Goal: Task Accomplishment & Management: Complete application form

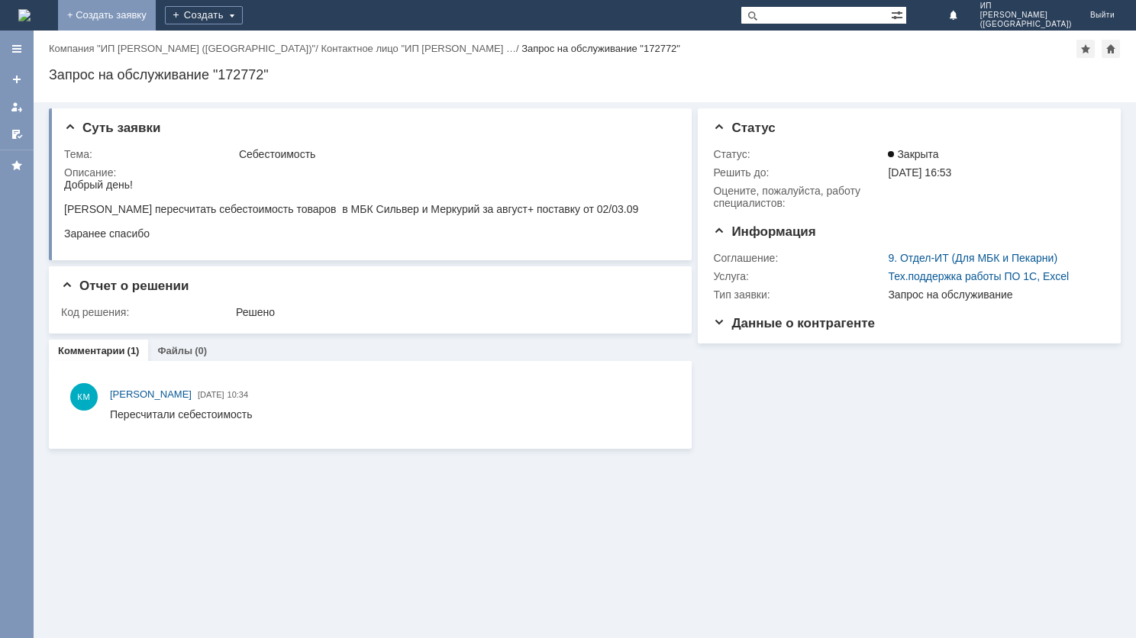
click at [156, 19] on link "+ Создать заявку" at bounding box center [107, 15] width 98 height 31
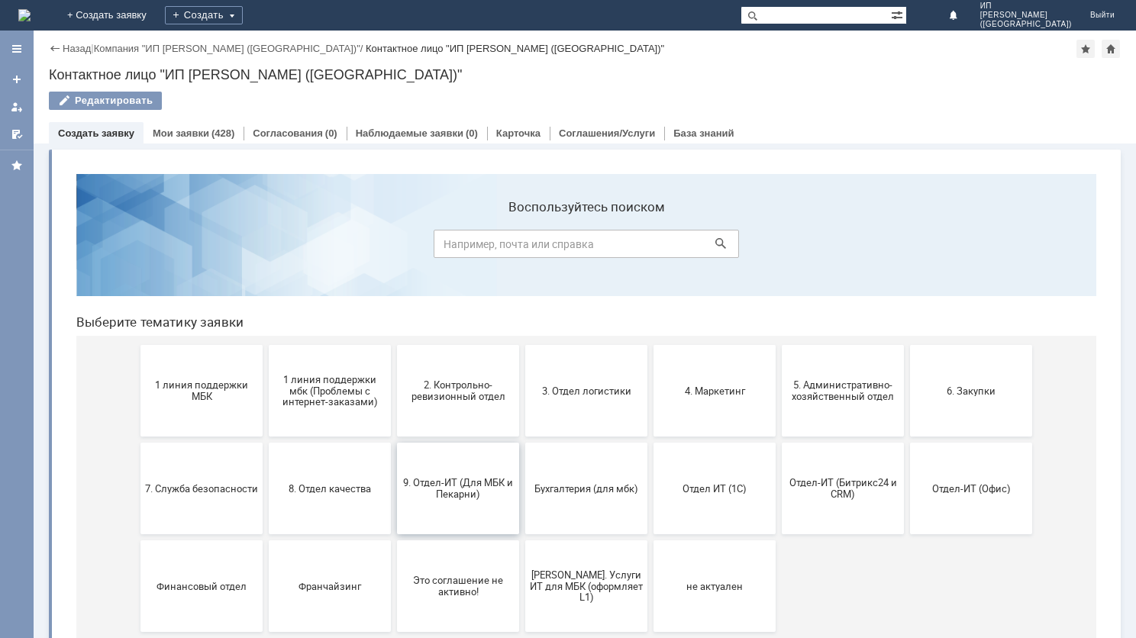
click at [471, 493] on span "9. Отдел-ИТ (Для МБК и Пекарни)" at bounding box center [457, 488] width 113 height 23
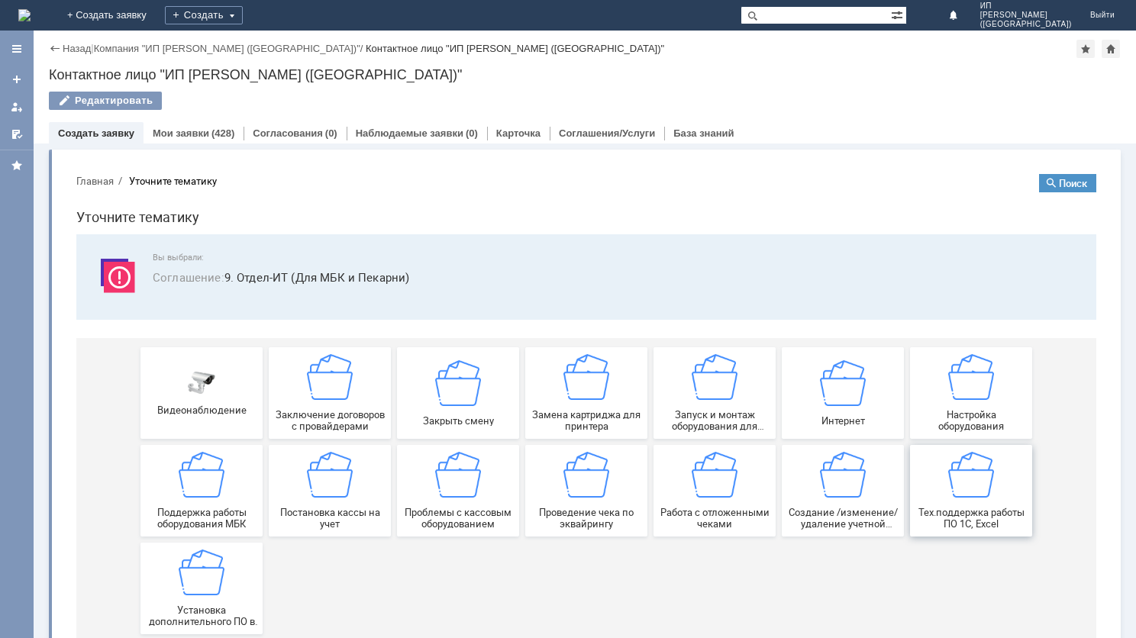
click at [958, 511] on span "Тех.поддержка работы ПО 1С, Excel" at bounding box center [970, 518] width 113 height 23
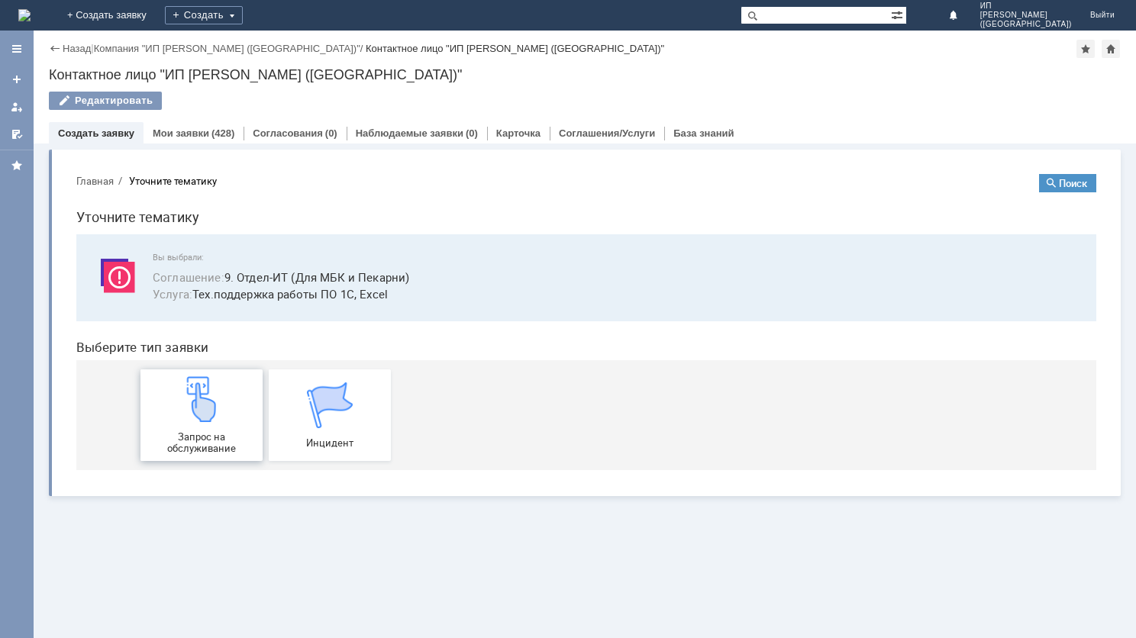
click at [189, 426] on div "Запрос на обслуживание" at bounding box center [201, 415] width 113 height 78
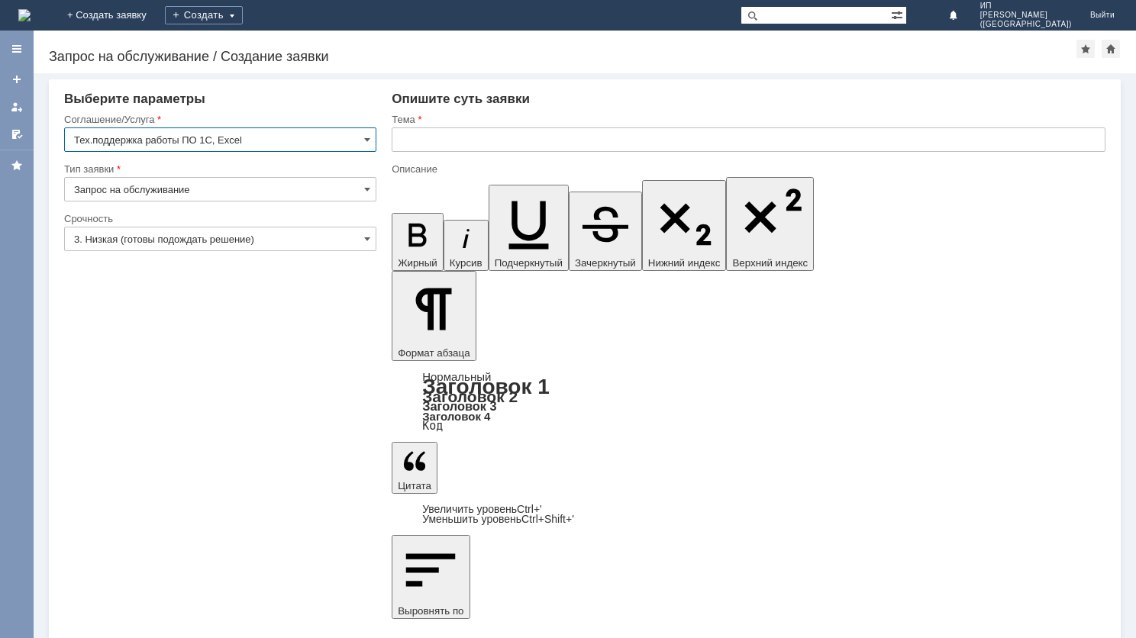
click at [363, 241] on input "3. Низкая (готовы подождать решение)" at bounding box center [220, 239] width 312 height 24
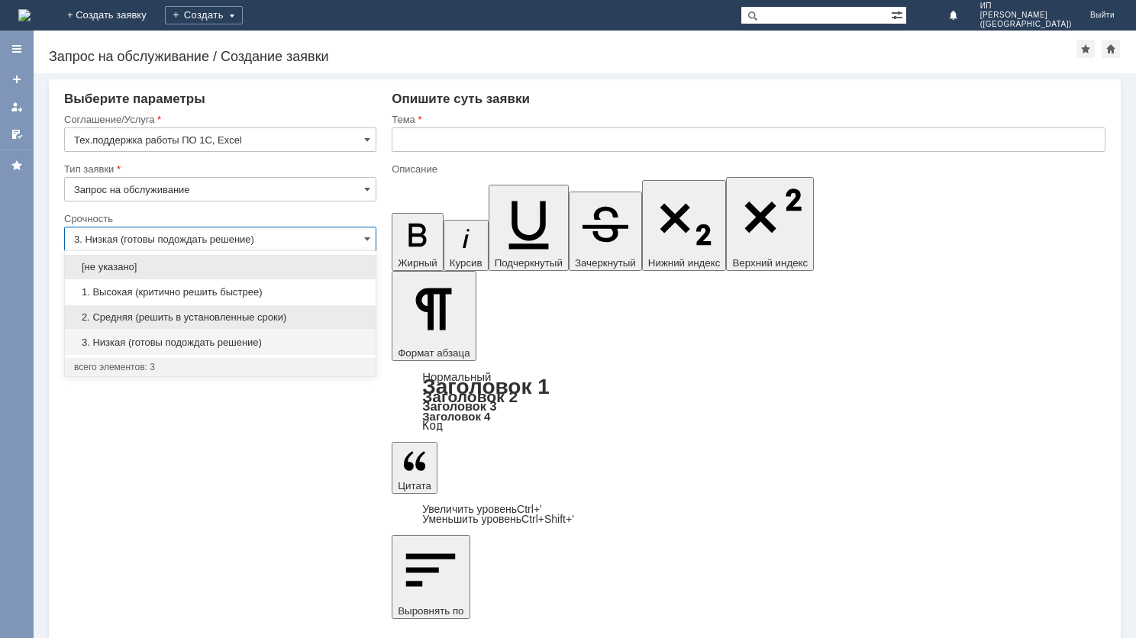
click at [231, 319] on span "2. Средняя (решить в установленные сроки)" at bounding box center [220, 317] width 292 height 12
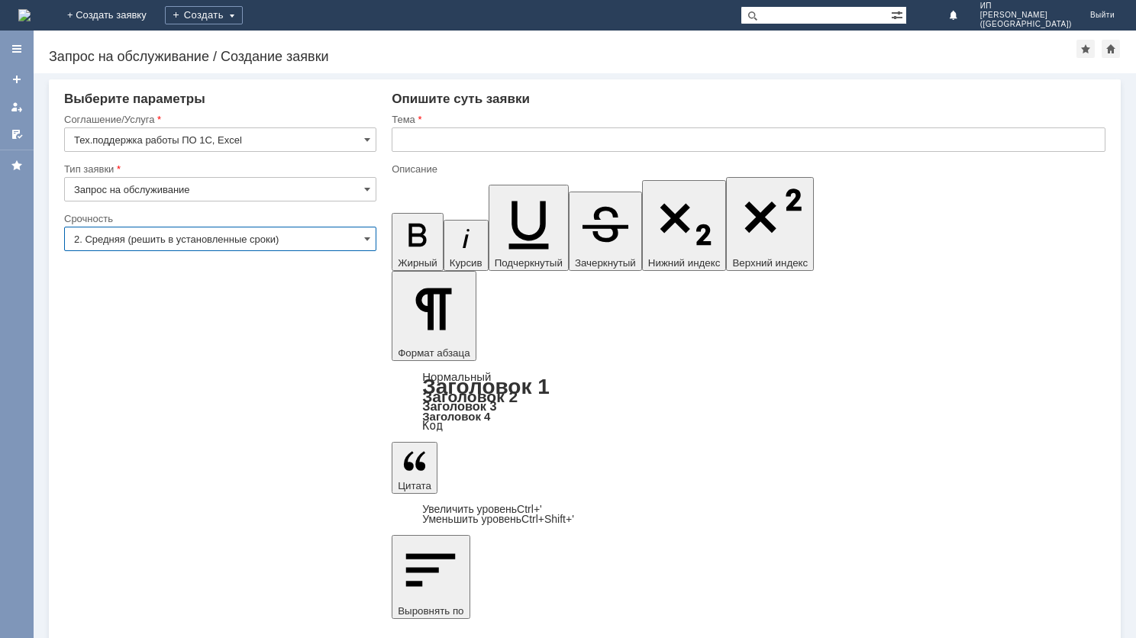
type input "2. Средняя (решить в установленные сроки)"
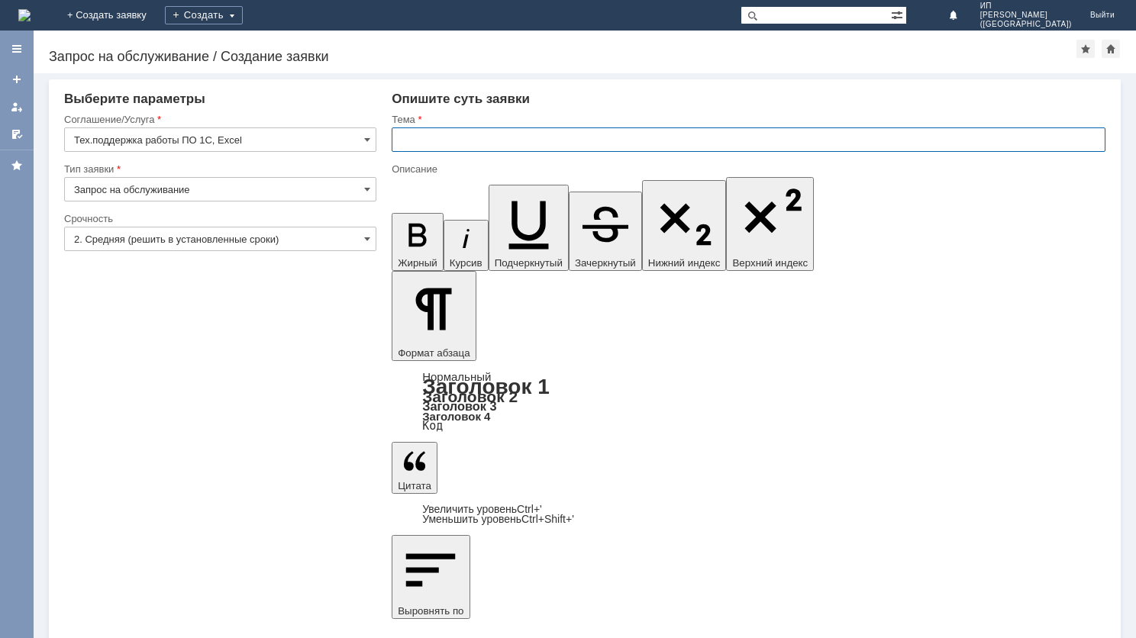
click at [444, 145] on input "text" at bounding box center [749, 139] width 714 height 24
type input "Себестоимость"
drag, startPoint x: 830, startPoint y: 4439, endPoint x: 386, endPoint y: 4441, distance: 443.5
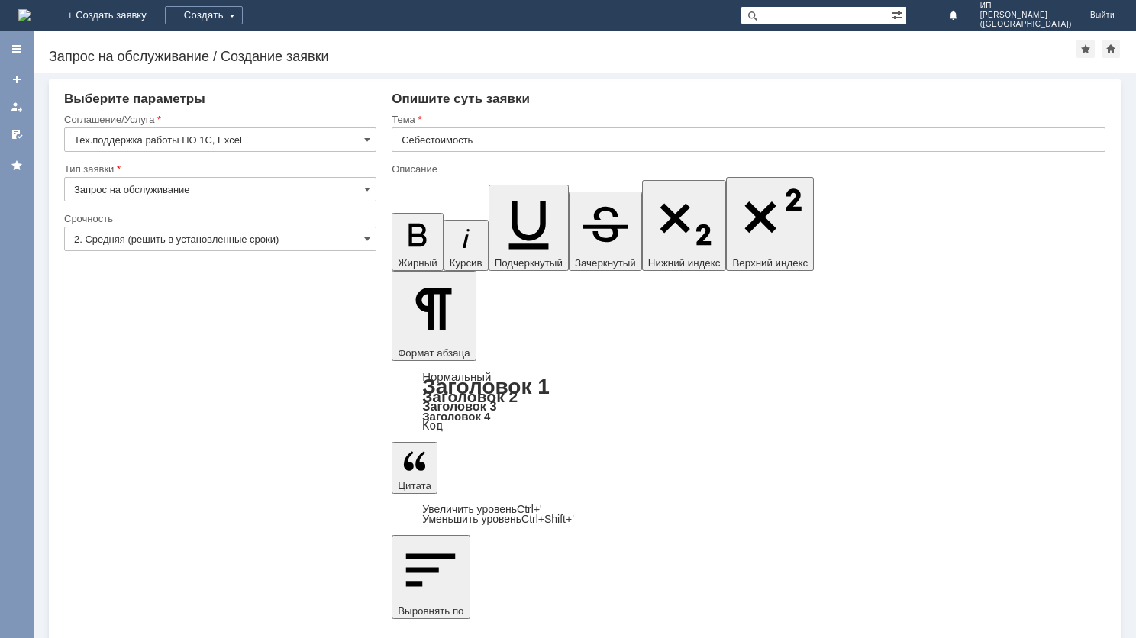
drag, startPoint x: 782, startPoint y: 4445, endPoint x: 966, endPoint y: 4453, distance: 184.1
